Goal: Check status

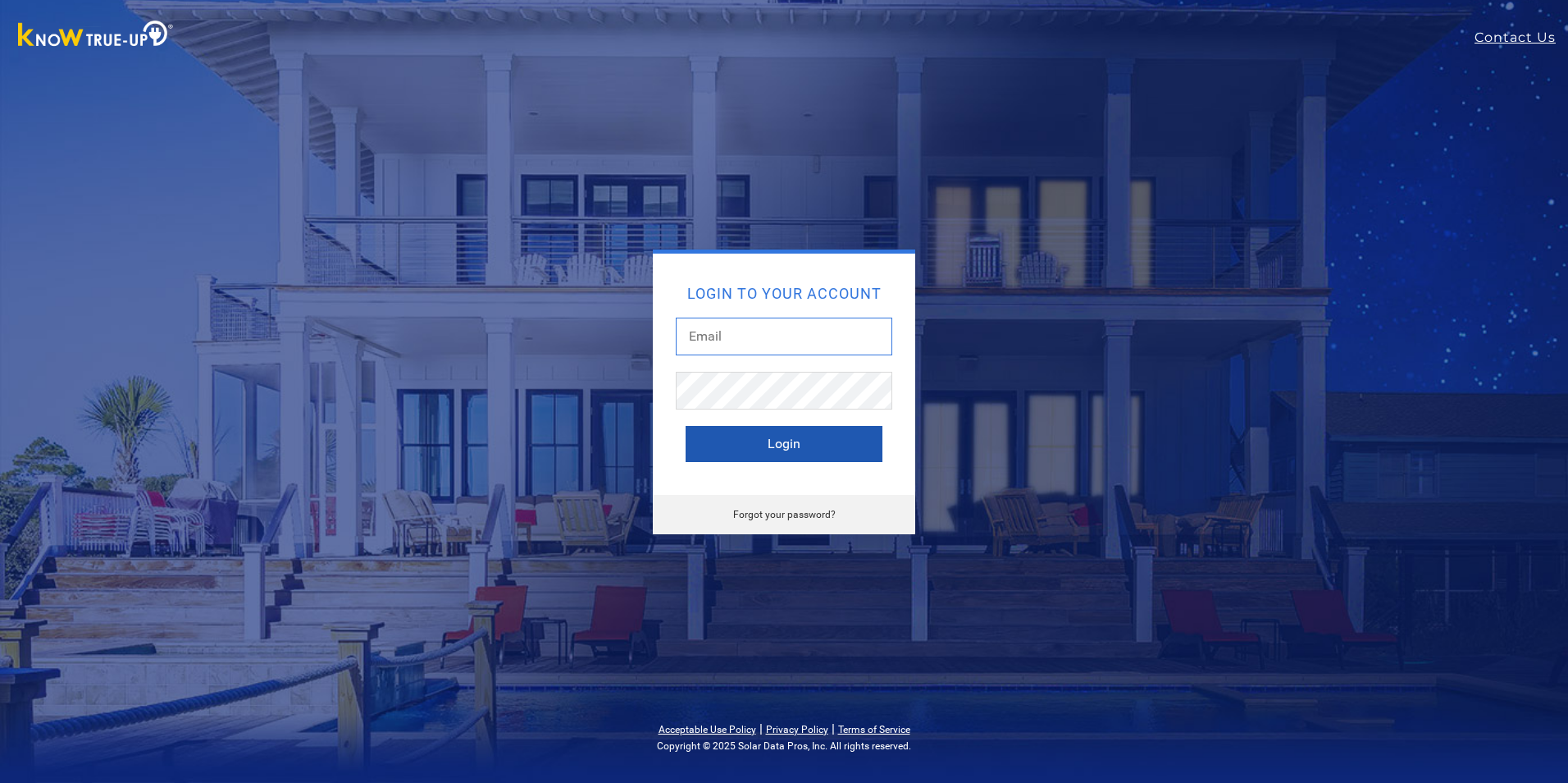
type input "kirkenater@att.net"
click at [738, 453] on button "Login" at bounding box center [784, 444] width 197 height 36
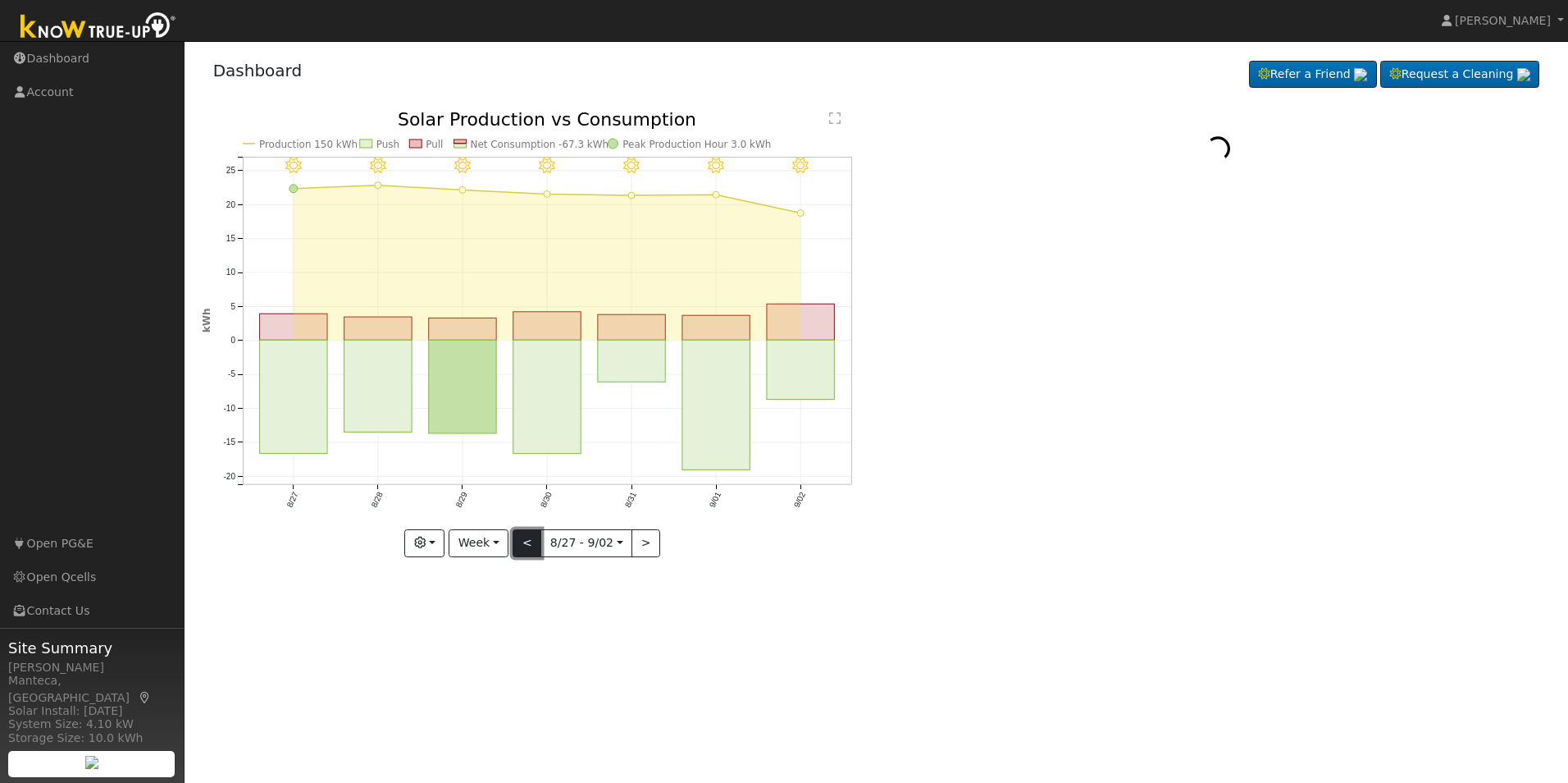
click at [533, 540] on button "<" at bounding box center [527, 543] width 28 height 28
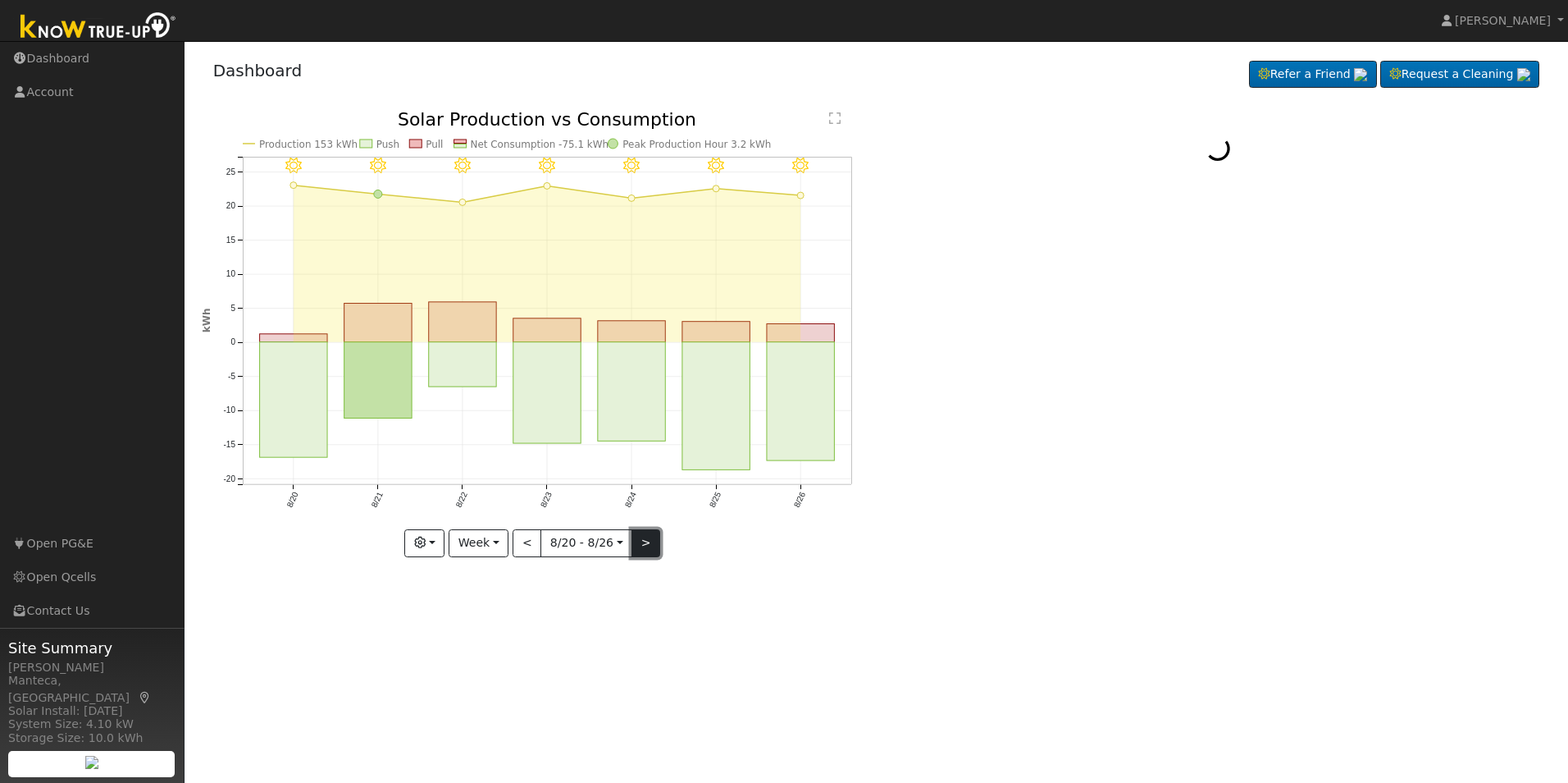
click at [645, 544] on button ">" at bounding box center [645, 543] width 28 height 28
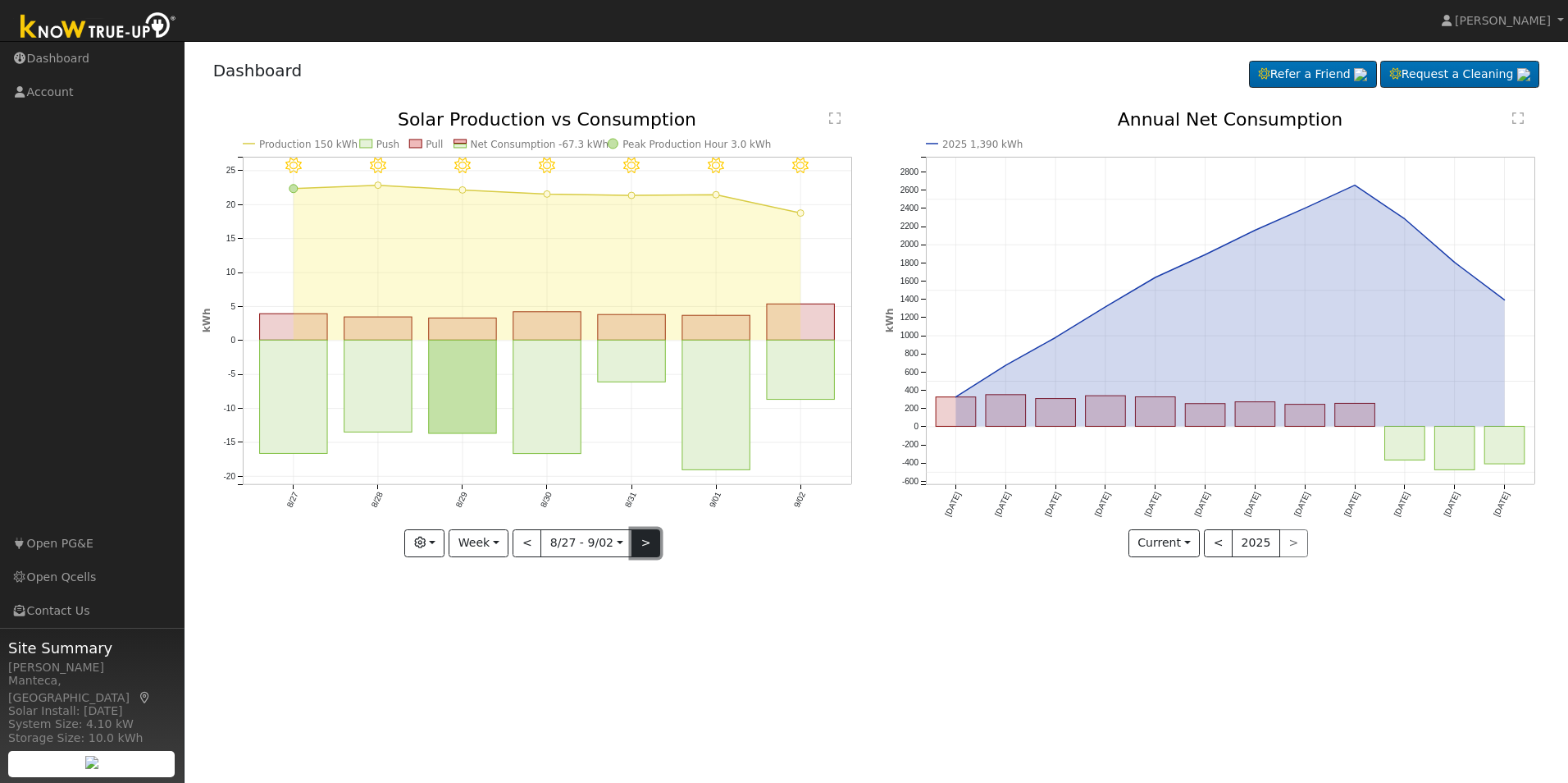
click at [645, 544] on button ">" at bounding box center [645, 543] width 28 height 28
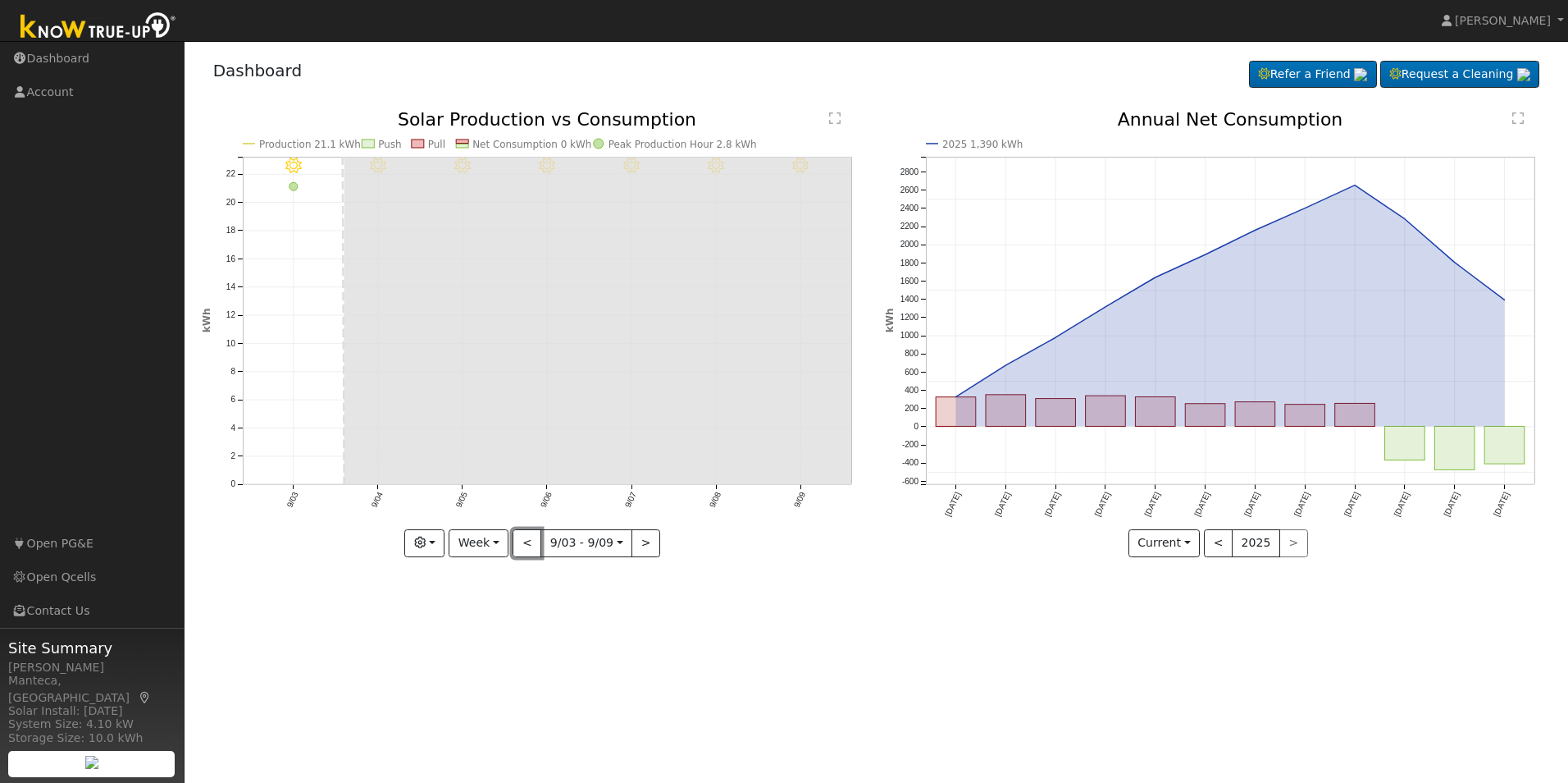
click at [523, 548] on button "<" at bounding box center [527, 543] width 28 height 28
type input "[DATE]"
